Goal: Task Accomplishment & Management: Complete application form

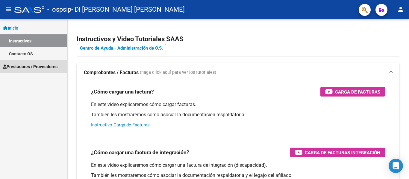
click at [16, 64] on span "Prestadores / Proveedores" at bounding box center [30, 66] width 54 height 7
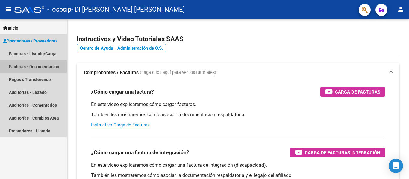
click at [42, 66] on link "Facturas - Documentación" at bounding box center [33, 66] width 67 height 13
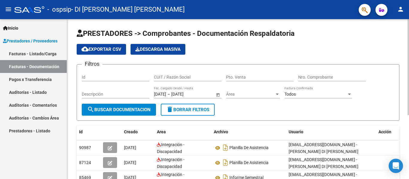
click at [399, 19] on div "menu - ospsip - DI [PERSON_NAME] [PERSON_NAME] person Inicio Instructivos Conta…" at bounding box center [204, 89] width 409 height 179
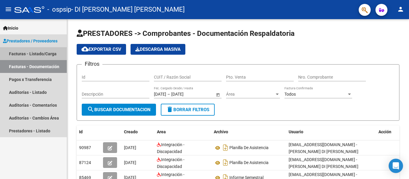
click at [47, 50] on link "Facturas - Listado/Carga" at bounding box center [33, 53] width 67 height 13
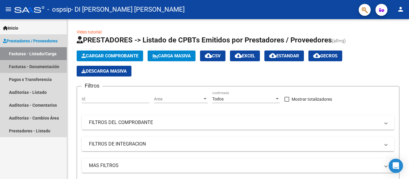
click at [40, 70] on link "Facturas - Documentación" at bounding box center [33, 66] width 67 height 13
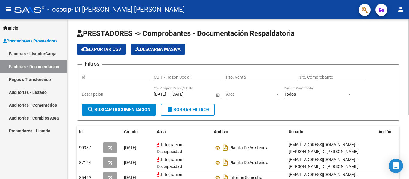
click at [382, 38] on div "PRESTADORES -> Comprobantes - Documentación Respaldatoria cloud_download Export…" at bounding box center [238, 150] width 343 height 262
click at [378, 18] on div "menu - ospsip - DI [PERSON_NAME] [PERSON_NAME] person Inicio Instructivos Conta…" at bounding box center [204, 89] width 409 height 179
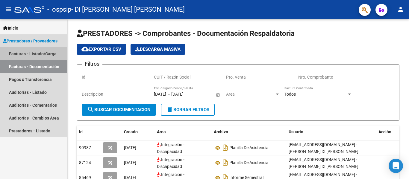
click at [41, 54] on link "Facturas - Listado/Carga" at bounding box center [33, 53] width 67 height 13
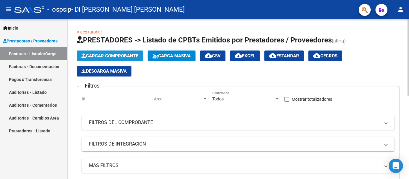
click at [113, 57] on span "Cargar Comprobante" at bounding box center [109, 55] width 57 height 5
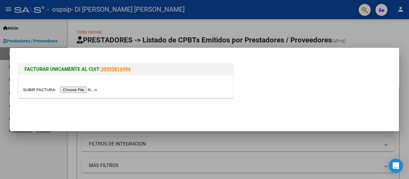
click at [77, 88] on input "file" at bounding box center [61, 90] width 76 height 6
click at [92, 89] on input "file" at bounding box center [61, 90] width 76 height 6
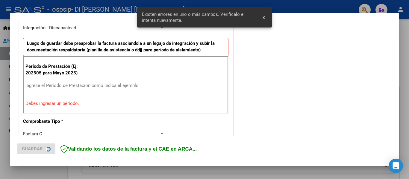
scroll to position [150, 0]
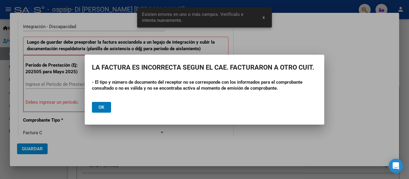
click at [108, 104] on button "Ok" at bounding box center [101, 107] width 19 height 11
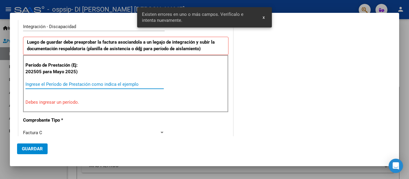
click at [42, 85] on input "Ingrese el Período de Prestación como indica el ejemplo" at bounding box center [94, 84] width 138 height 5
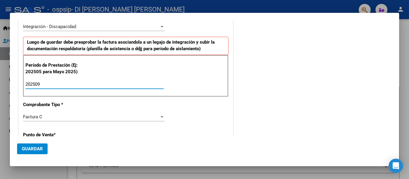
type input "202509"
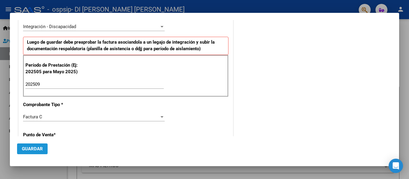
click at [29, 149] on span "Guardar" at bounding box center [32, 148] width 21 height 5
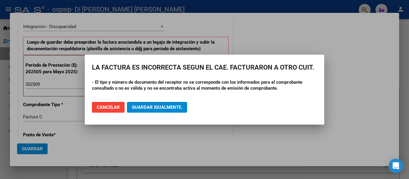
click at [289, 78] on app-popup "LA FACTURA ES INCORRECTA SEGUN EL CAE. FACTURARON A OTRO CUIT. - El tipo y núme…" at bounding box center [204, 90] width 225 height 56
click at [102, 102] on button "Cancelar" at bounding box center [108, 107] width 33 height 11
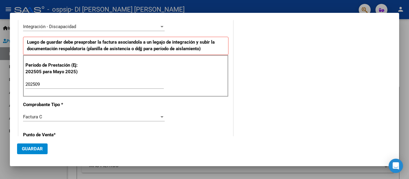
click at [407, 43] on div at bounding box center [204, 89] width 409 height 179
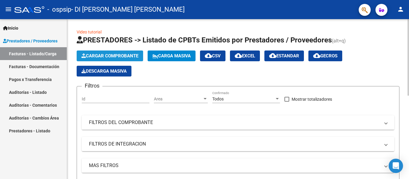
click at [116, 54] on span "Cargar Comprobante" at bounding box center [109, 55] width 57 height 5
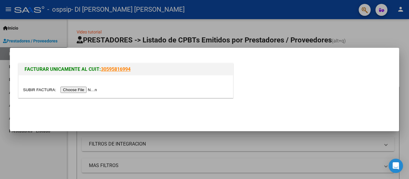
click at [80, 89] on input "file" at bounding box center [61, 90] width 76 height 6
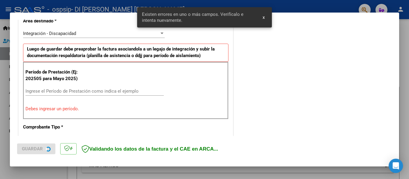
scroll to position [150, 0]
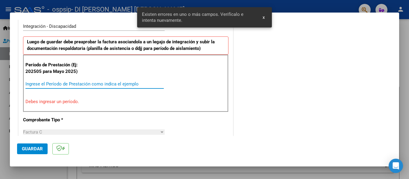
click at [57, 82] on input "Ingrese el Período de Prestación como indica el ejemplo" at bounding box center [94, 83] width 138 height 5
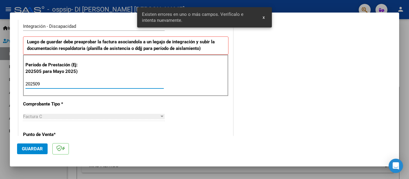
type input "202509"
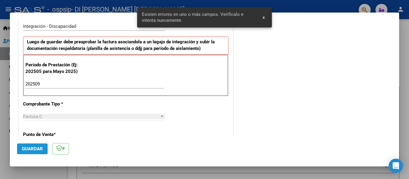
click at [36, 149] on span "Guardar" at bounding box center [32, 148] width 21 height 5
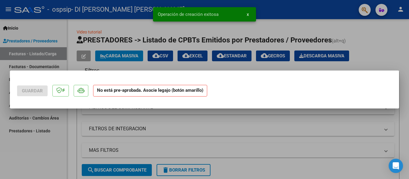
scroll to position [0, 0]
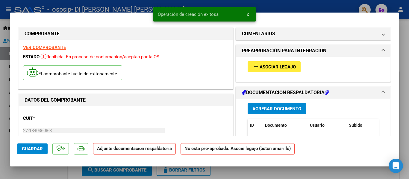
click at [272, 111] on span "Agregar Documento" at bounding box center [276, 108] width 49 height 5
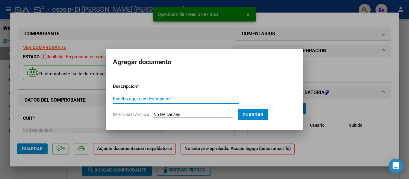
click at [150, 99] on input "Escriba aquí una descripcion" at bounding box center [176, 98] width 126 height 5
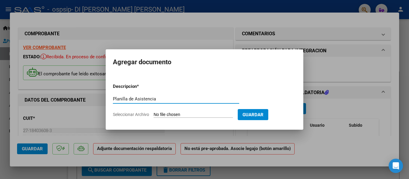
type input "Planilla de Asistencia"
click at [143, 114] on span "Seleccionar Archivo" at bounding box center [131, 114] width 36 height 5
click at [153, 114] on input "Seleccionar Archivo" at bounding box center [192, 115] width 79 height 6
type input "C:\fakepath\ASIST-CHIOCKpdf.pdf"
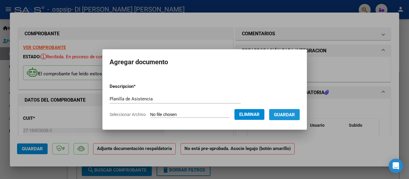
click at [295, 118] on button "Guardar" at bounding box center [284, 114] width 31 height 11
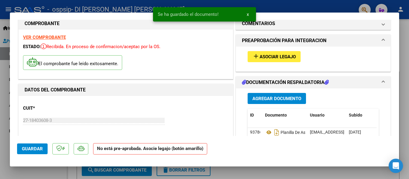
scroll to position [6, 0]
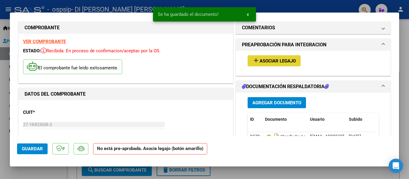
click at [286, 58] on button "add Asociar Legajo" at bounding box center [273, 60] width 53 height 11
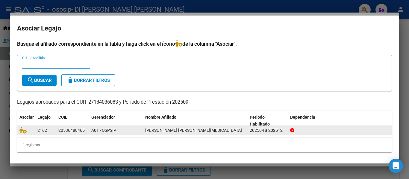
click at [164, 126] on datatable-body-cell "[PERSON_NAME] [PERSON_NAME][MEDICAL_DATA]" at bounding box center [195, 130] width 104 height 9
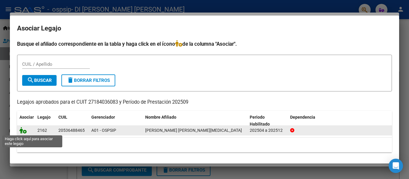
click at [23, 132] on icon at bounding box center [22, 130] width 7 height 7
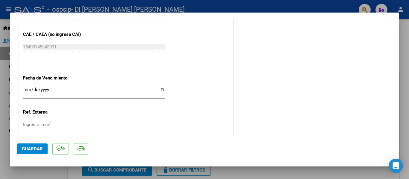
scroll to position [419, 0]
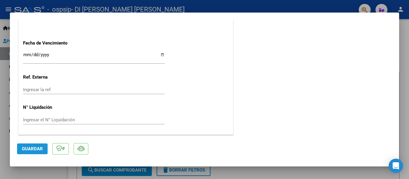
click at [38, 149] on span "Guardar" at bounding box center [32, 148] width 21 height 5
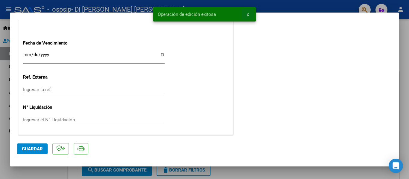
click at [247, 14] on span "x" at bounding box center [247, 14] width 2 height 5
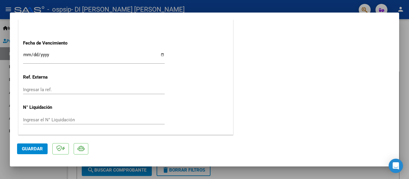
click at [402, 37] on div at bounding box center [204, 89] width 409 height 179
type input "$ 0,00"
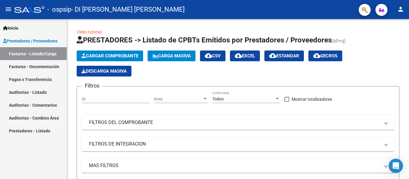
click at [28, 42] on span "Prestadores / Proveedores" at bounding box center [30, 41] width 54 height 7
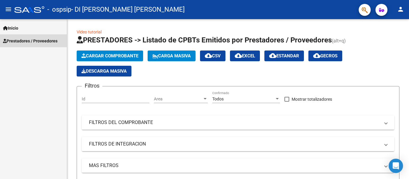
click at [37, 42] on span "Prestadores / Proveedores" at bounding box center [30, 41] width 54 height 7
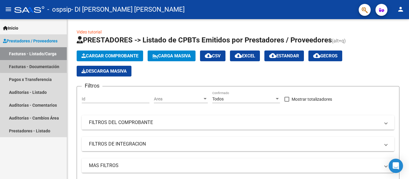
click at [44, 65] on link "Facturas - Documentación" at bounding box center [33, 66] width 67 height 13
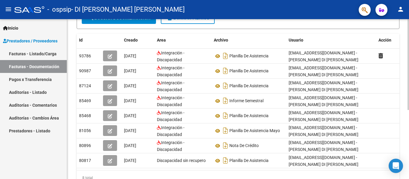
click at [401, 96] on div "PRESTADORES -> Comprobantes - Documentación Respaldatoria cloud_download Export…" at bounding box center [238, 65] width 343 height 277
